Goal: Navigation & Orientation: Find specific page/section

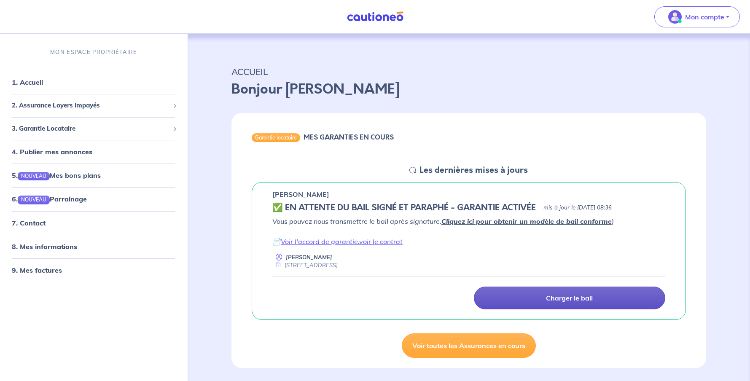
click at [578, 300] on p "Charger le bail" at bounding box center [569, 298] width 47 height 8
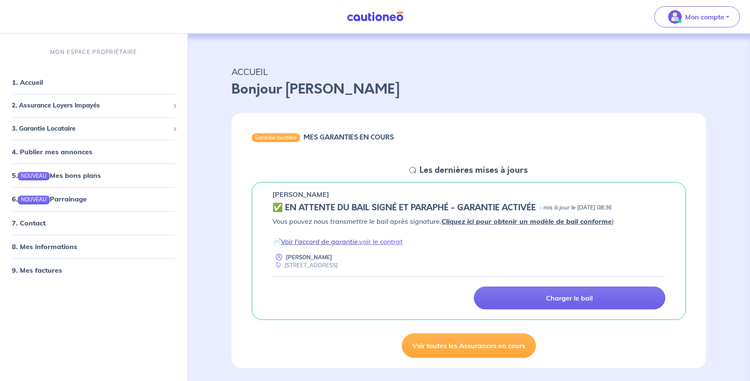
click at [344, 242] on link "Voir l'accord de garantie" at bounding box center [319, 241] width 77 height 8
click at [381, 242] on link "voir le contrat" at bounding box center [380, 241] width 43 height 8
click at [373, 243] on link "voir le contrat" at bounding box center [380, 241] width 43 height 8
click at [316, 242] on link "Voir l'accord de garantie" at bounding box center [319, 241] width 77 height 8
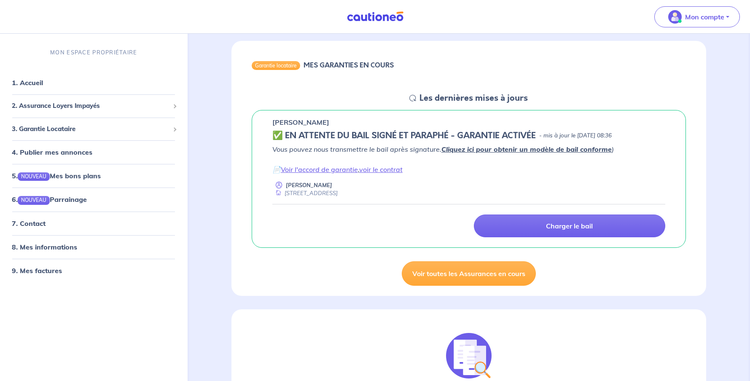
scroll to position [74, 0]
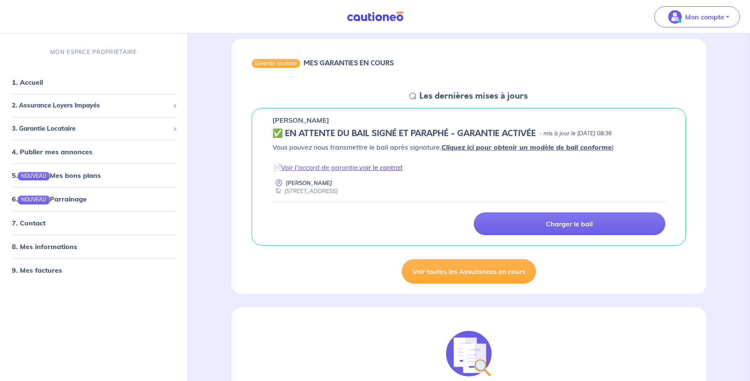
click at [383, 166] on link "voir le contrat" at bounding box center [380, 167] width 43 height 8
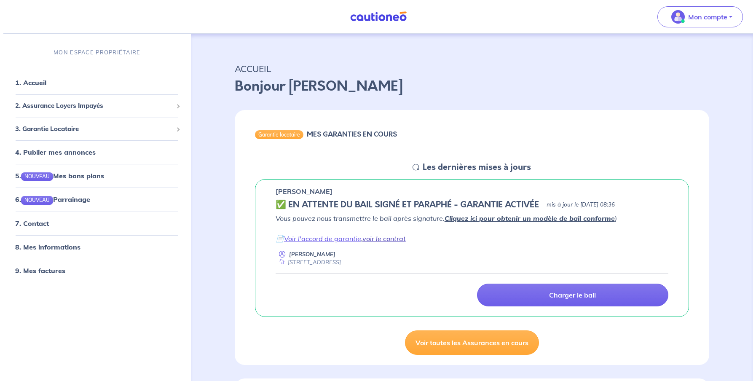
scroll to position [0, 0]
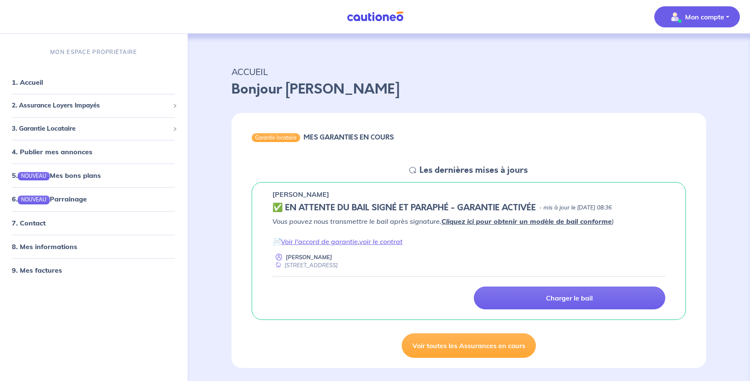
click at [715, 16] on p "Mon compte" at bounding box center [704, 17] width 39 height 10
click at [695, 73] on link "Me déconnecter" at bounding box center [688, 72] width 68 height 13
